Goal: Complete application form

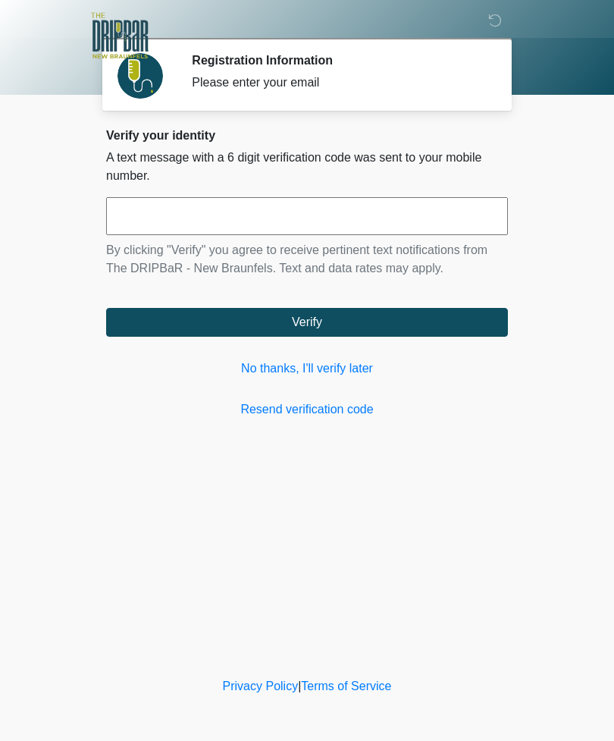
click at [180, 220] on input "text" at bounding box center [307, 216] width 402 height 38
type input "******"
click at [313, 319] on button "Verify" at bounding box center [307, 322] width 402 height 29
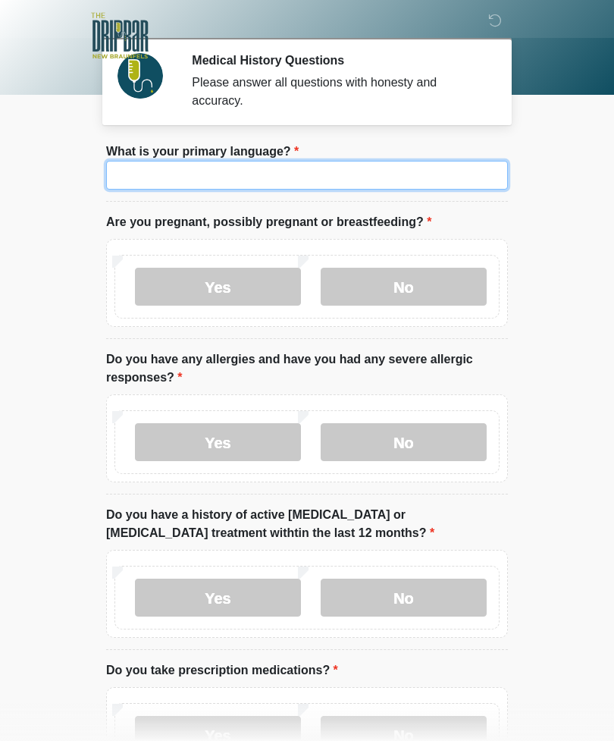
click at [251, 182] on input "What is your primary language?" at bounding box center [307, 175] width 402 height 29
type input "*******"
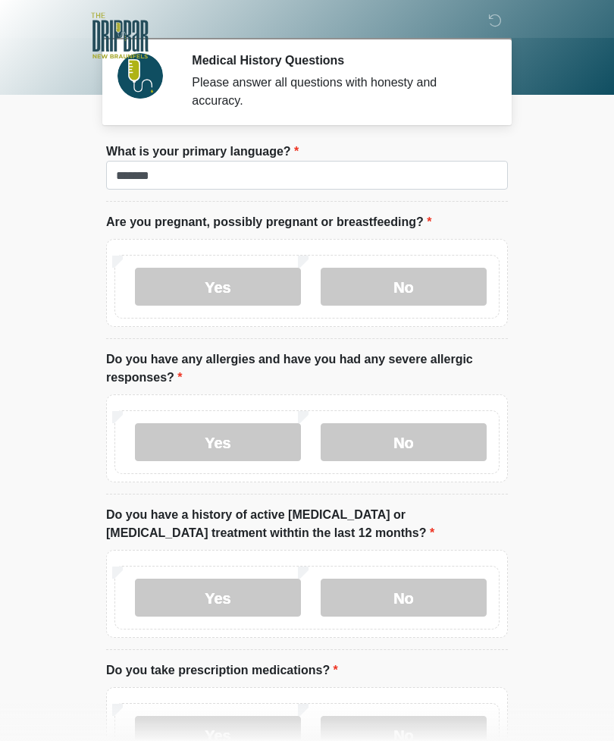
click at [553, 224] on body "‎ ‎ Medical History Questions Please answer all questions with honesty and accu…" at bounding box center [307, 370] width 614 height 741
click at [427, 283] on label "No" at bounding box center [404, 287] width 166 height 38
click at [418, 440] on label "No" at bounding box center [404, 442] width 166 height 38
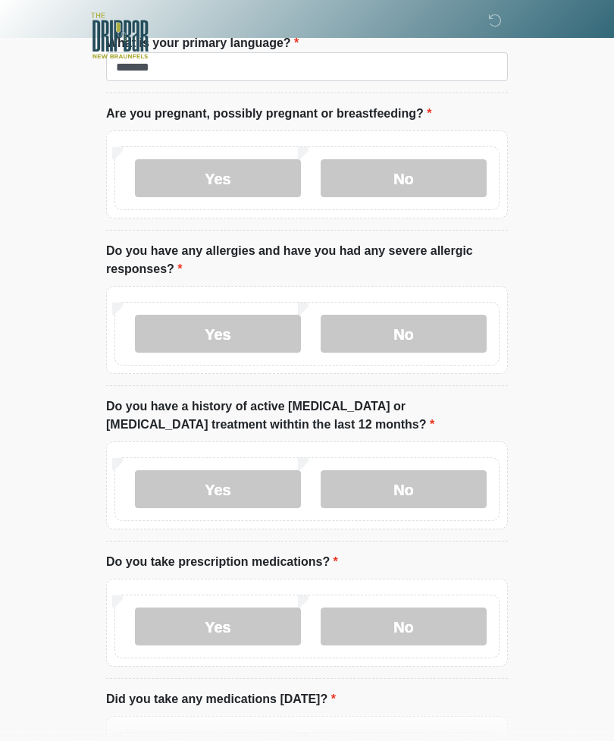
scroll to position [125, 0]
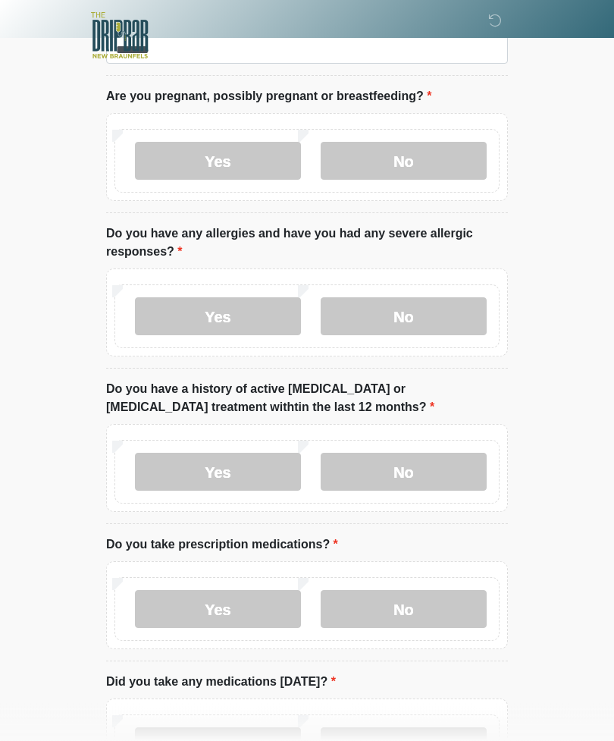
click at [413, 471] on label "No" at bounding box center [404, 472] width 166 height 38
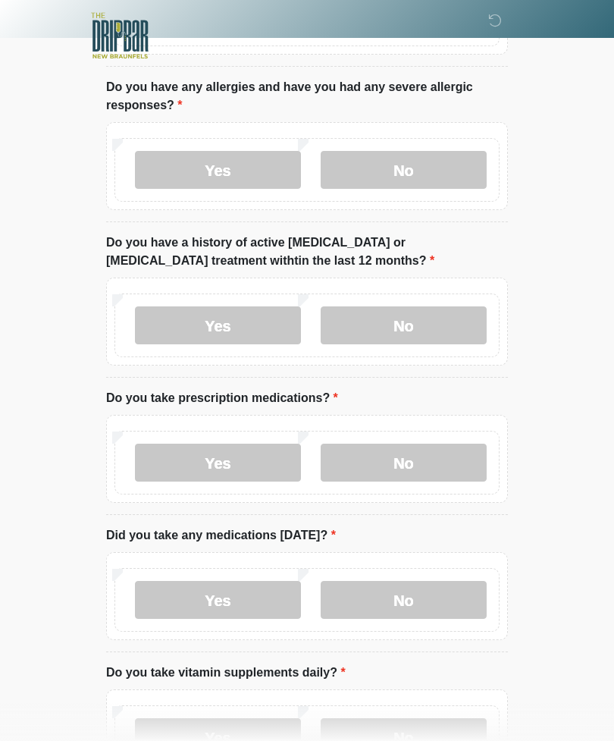
scroll to position [274, 0]
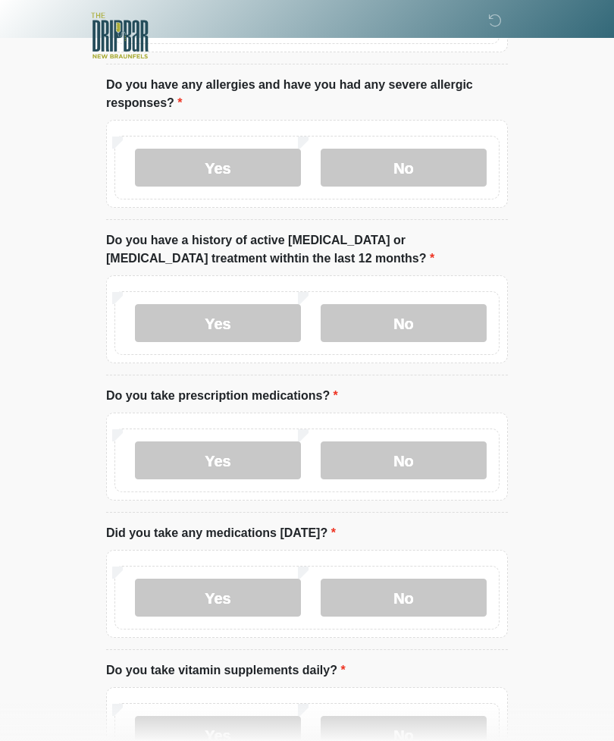
click at [212, 459] on label "Yes" at bounding box center [218, 460] width 166 height 38
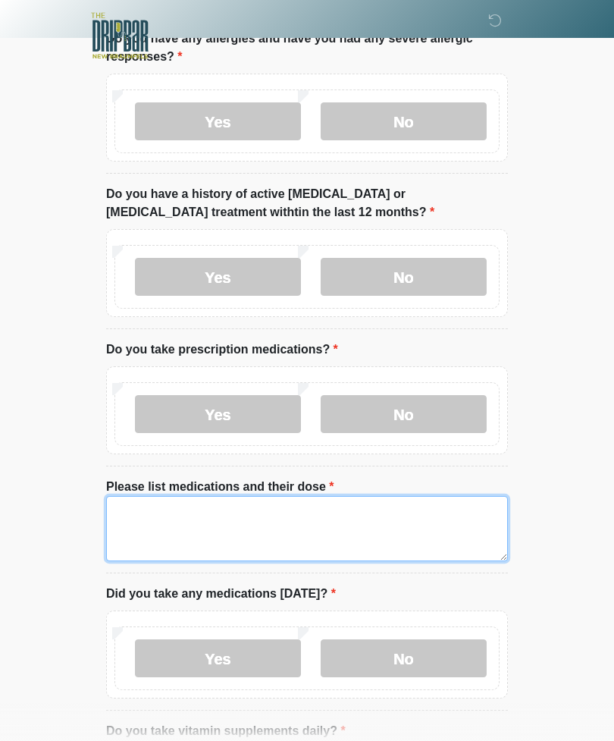
click at [168, 517] on textarea "Please list medications and their dose" at bounding box center [307, 528] width 402 height 65
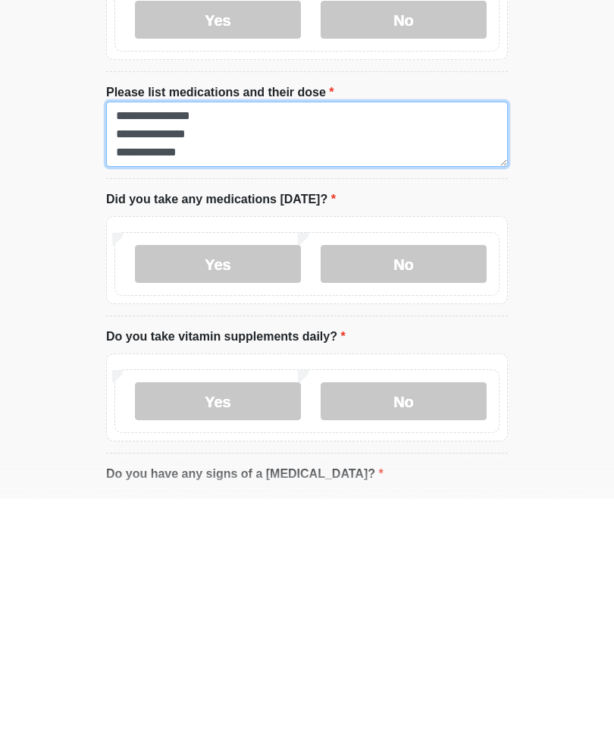
type textarea "**********"
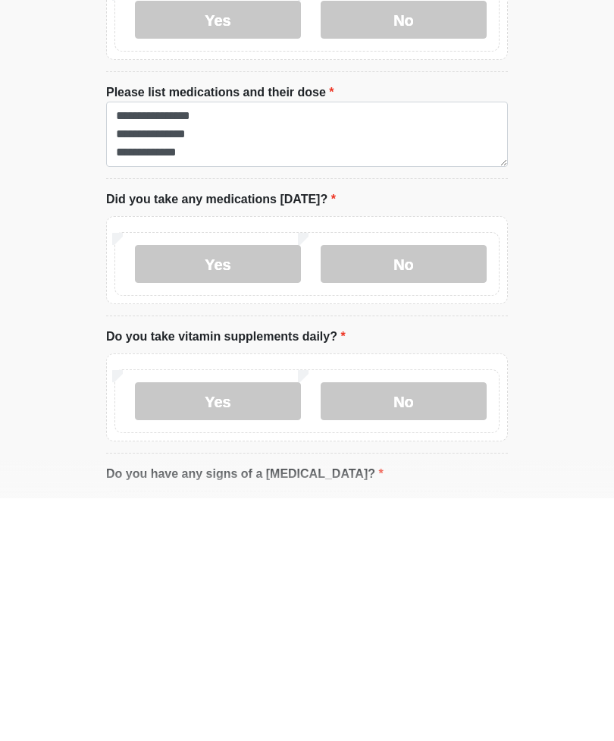
click at [208, 487] on label "Yes" at bounding box center [218, 506] width 166 height 38
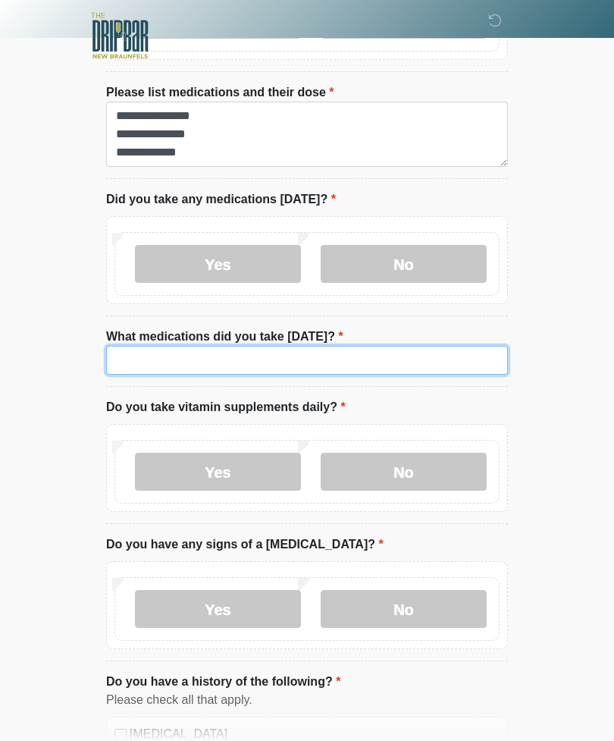
click at [171, 365] on input "What medications did you take today?" at bounding box center [307, 360] width 402 height 29
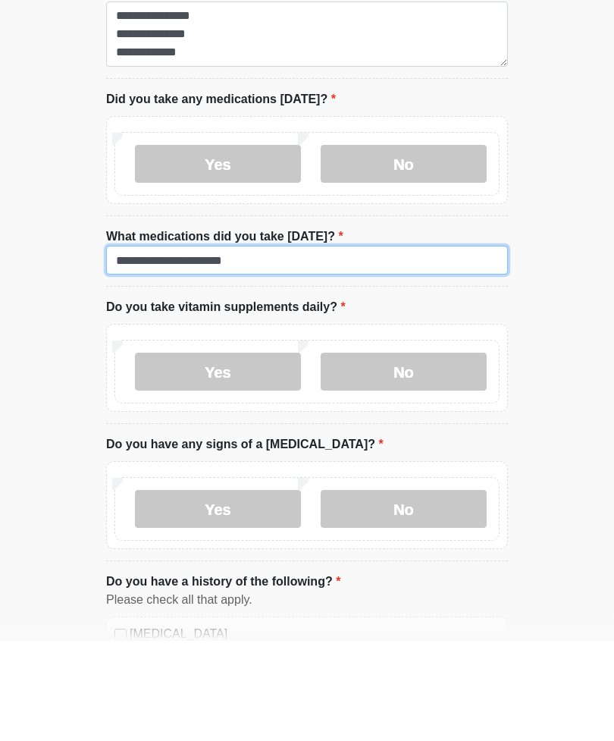
type input "**********"
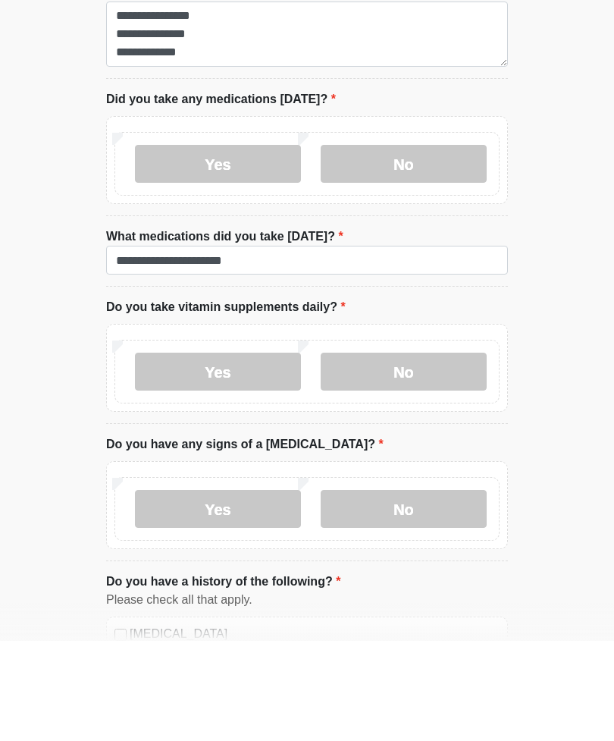
click at [405, 452] on label "No" at bounding box center [404, 471] width 166 height 38
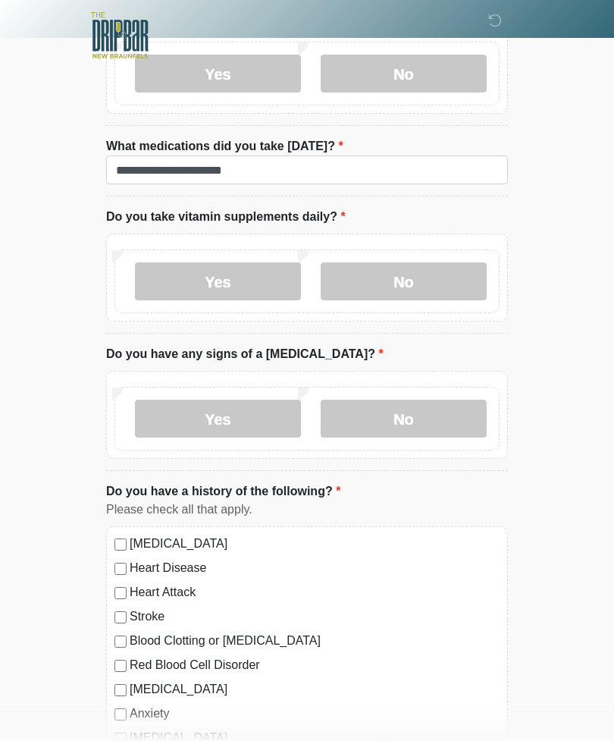
scroll to position [908, 0]
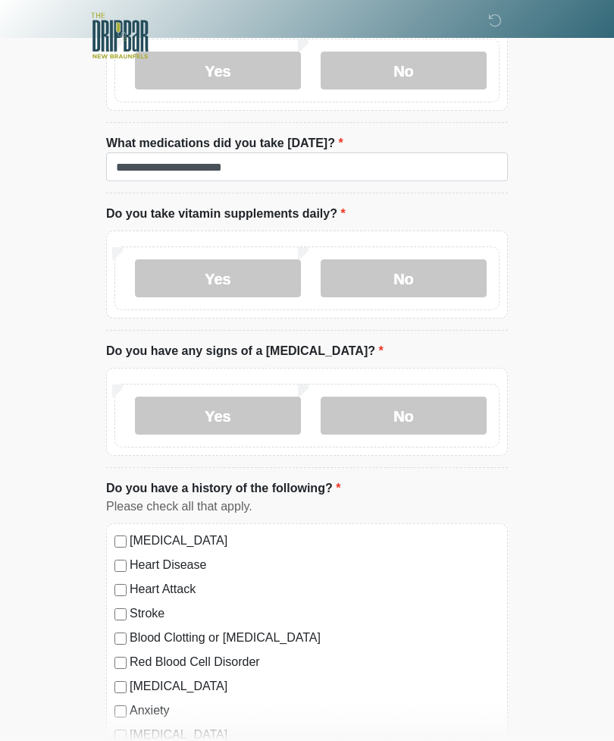
click at [411, 415] on label "No" at bounding box center [404, 415] width 166 height 38
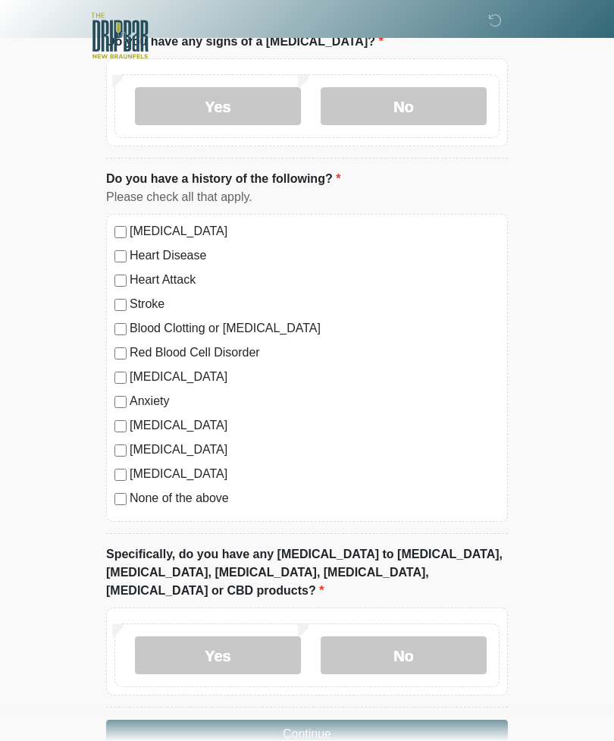
scroll to position [1235, 0]
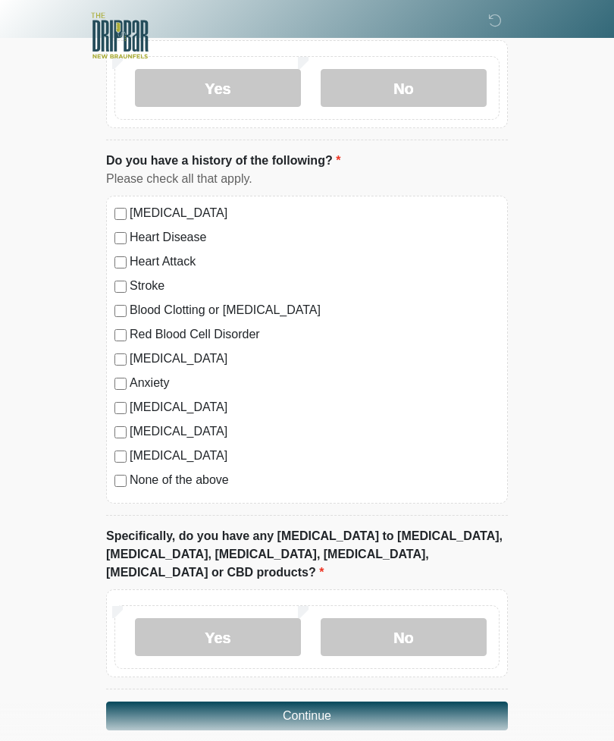
click at [416, 618] on label "No" at bounding box center [404, 637] width 166 height 38
click at [339, 701] on button "Continue" at bounding box center [307, 715] width 402 height 29
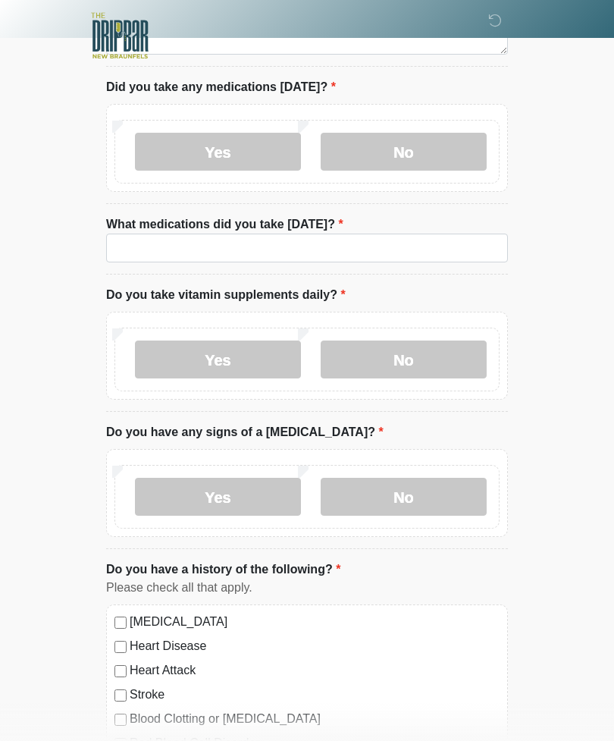
scroll to position [0, 0]
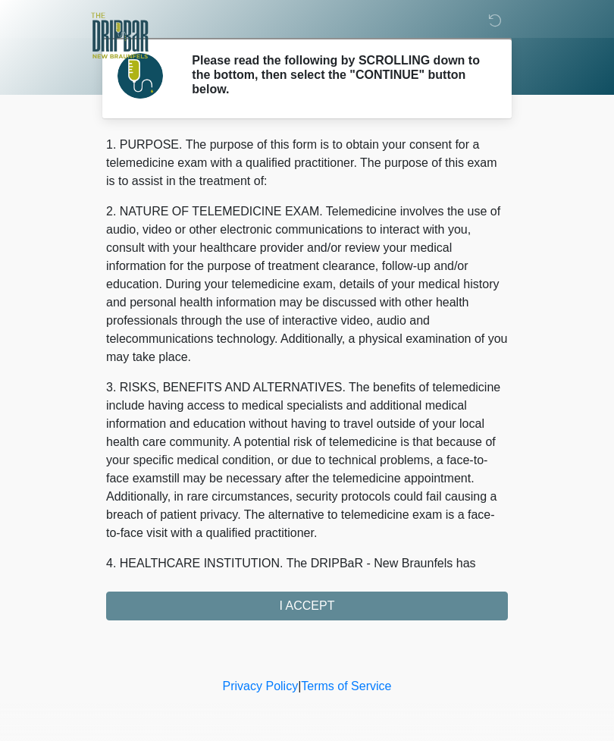
click at [324, 603] on div "1. PURPOSE. The purpose of this form is to obtain your consent for a telemedici…" at bounding box center [307, 378] width 402 height 484
click at [299, 608] on div "1. PURPOSE. The purpose of this form is to obtain your consent for a telemedici…" at bounding box center [307, 378] width 402 height 484
click at [305, 598] on div "1. PURPOSE. The purpose of this form is to obtain your consent for a telemedici…" at bounding box center [307, 378] width 402 height 484
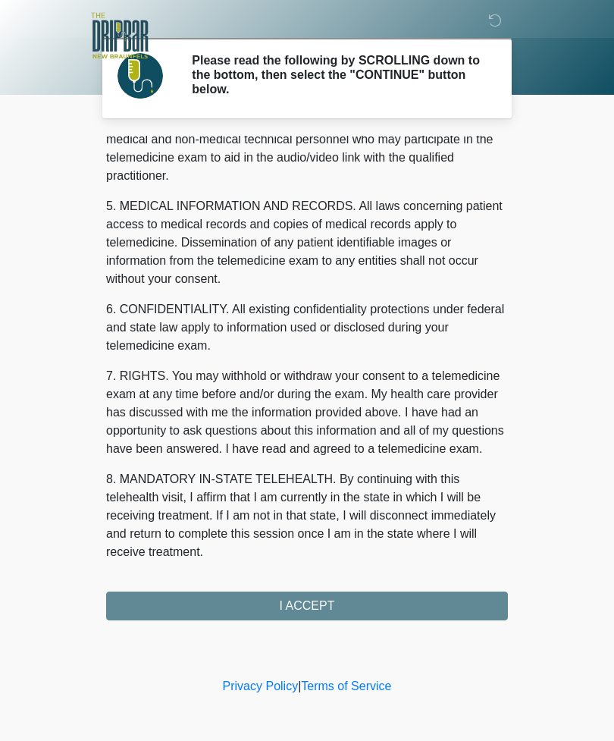
scroll to position [460, 0]
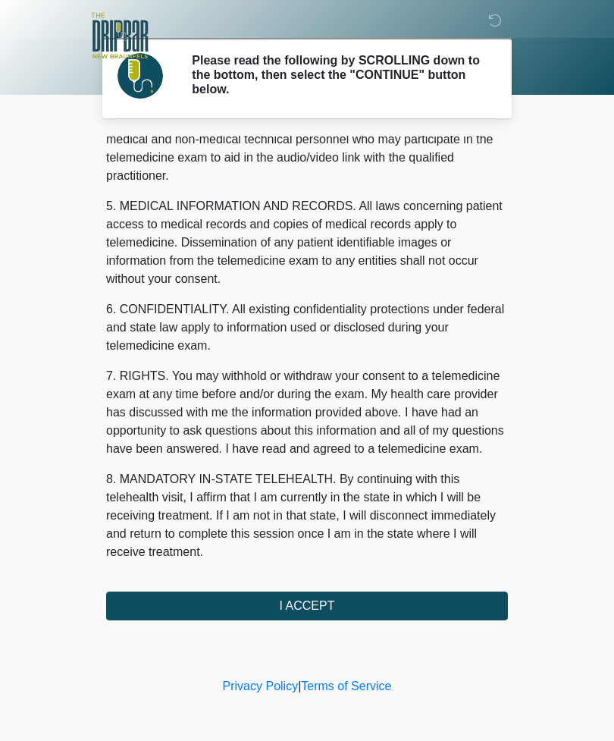
click at [314, 597] on button "I ACCEPT" at bounding box center [307, 605] width 402 height 29
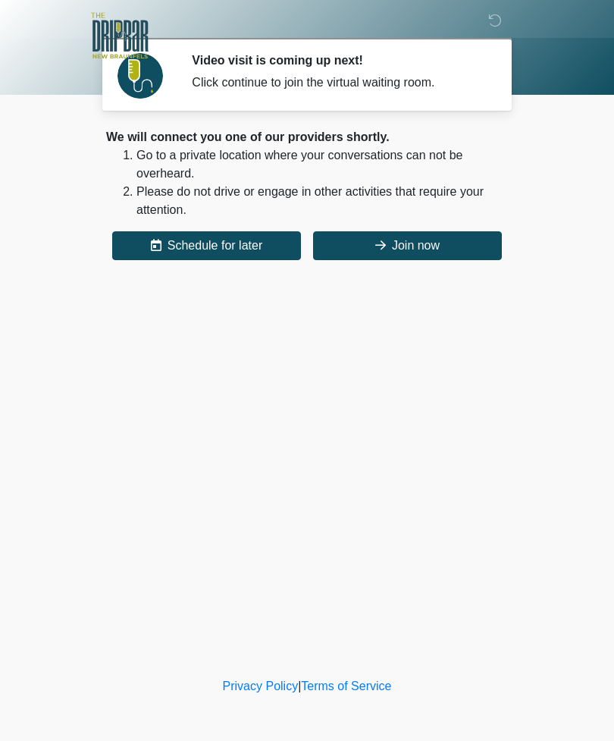
click at [396, 233] on button "Join now" at bounding box center [407, 245] width 189 height 29
